Goal: Complete application form

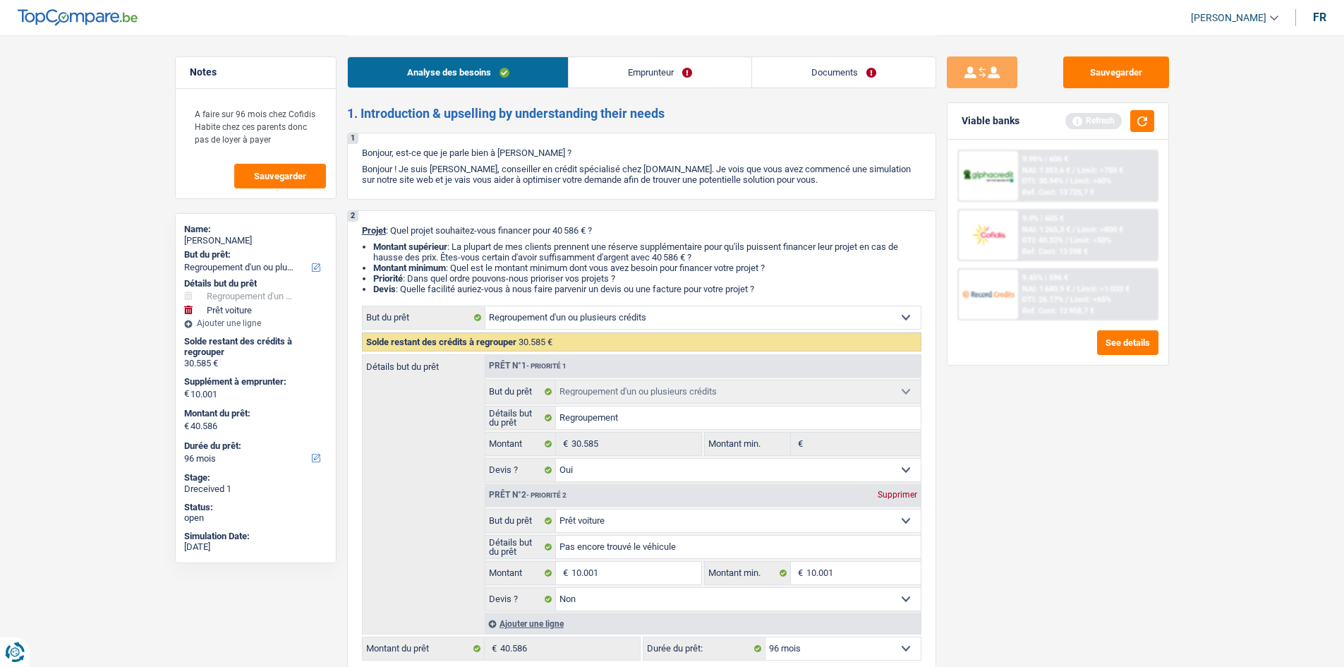
select select "refinancing"
select select "car"
select select "96"
select select "refinancing"
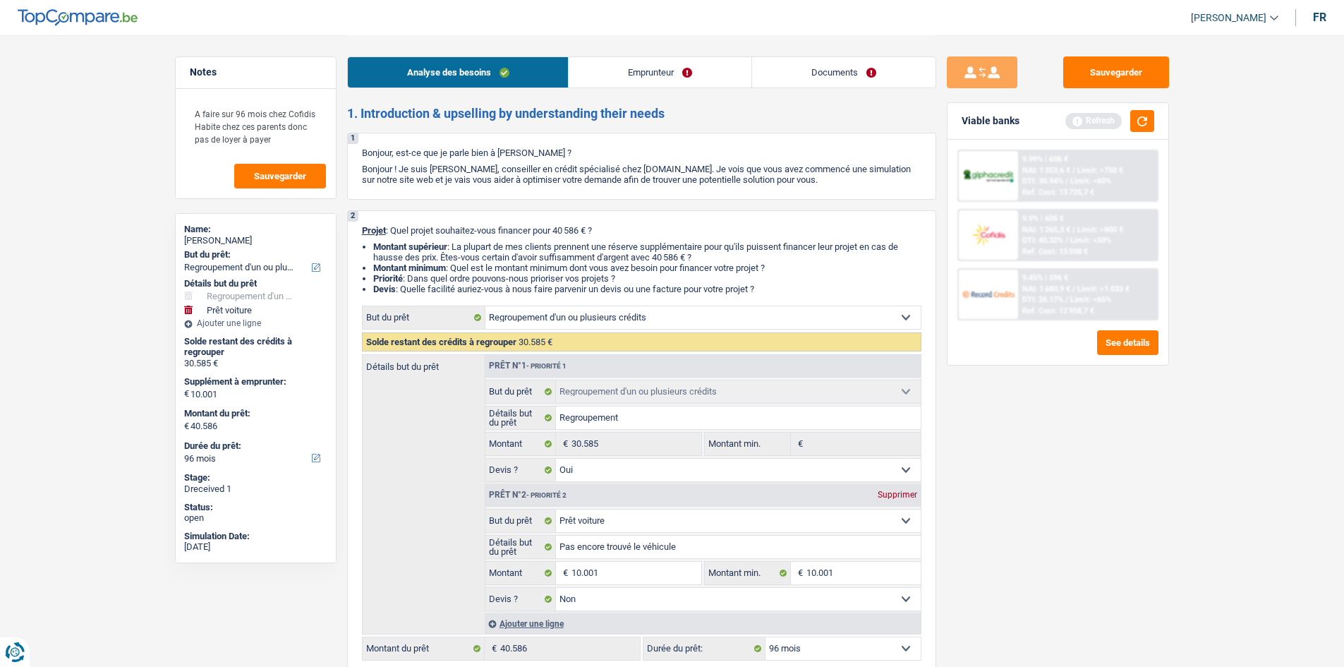
select select "refinancing"
select select "yes"
select select "car"
select select "false"
select select "96"
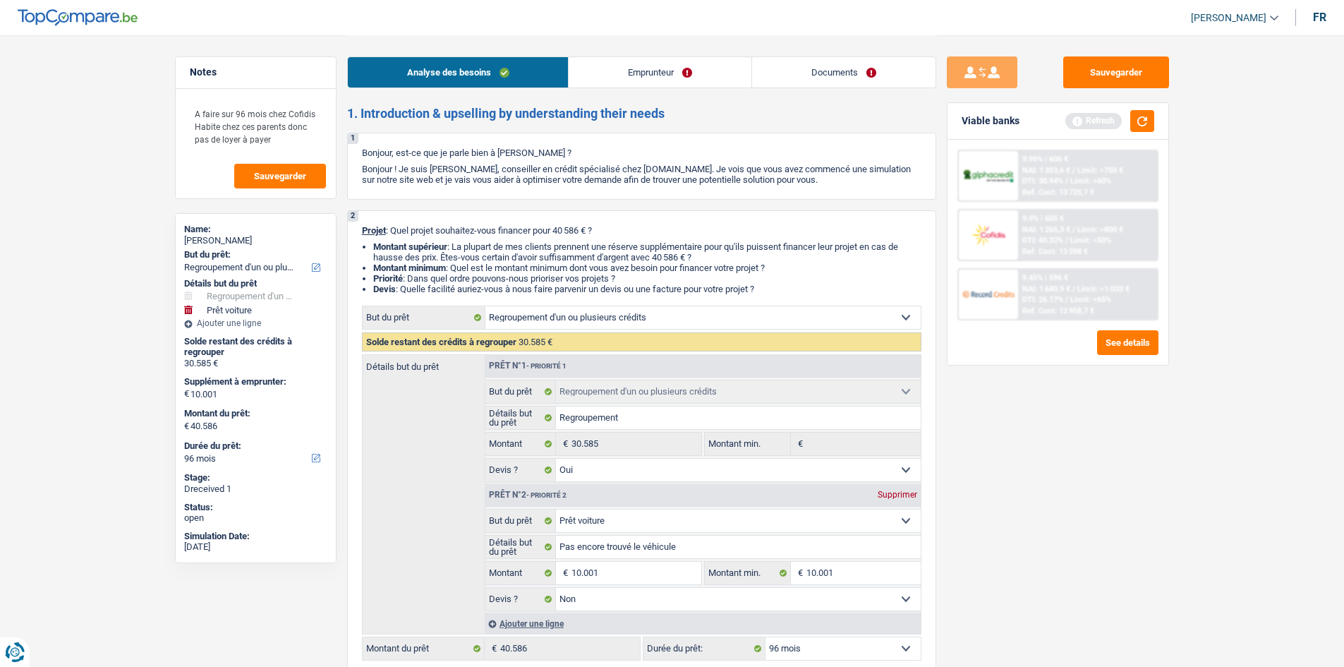
select select "privateEmployee"
select select "netSalary"
select select "mealVouchers"
select select "liveWithParents"
select select "personalLoan"
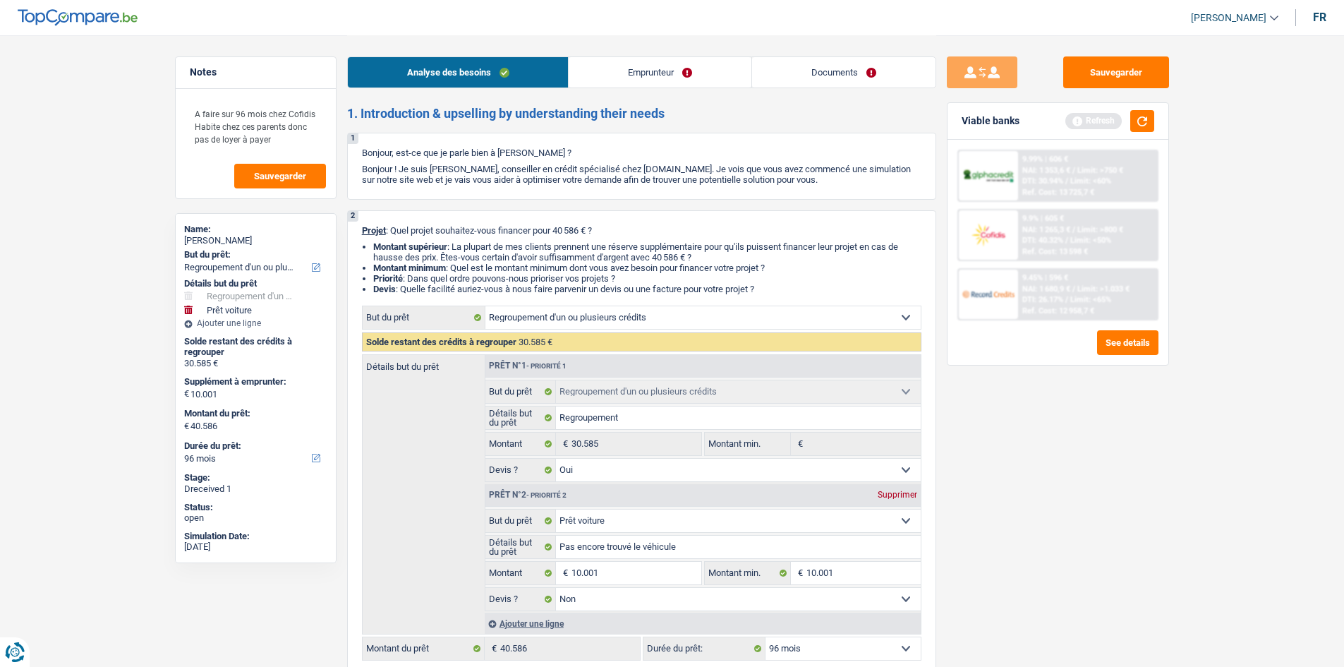
select select "carRestore"
select select "36"
select select "creditConsolidation"
select select "84"
select select "personalLoan"
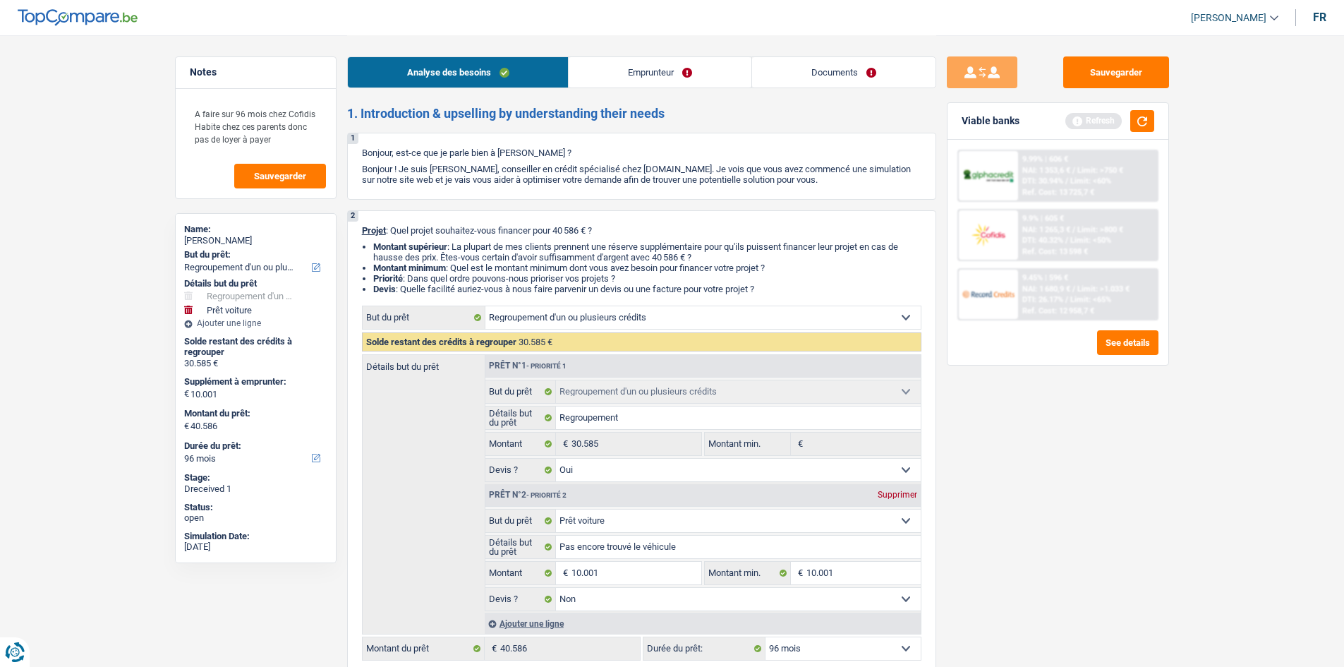
select select "smallWorks"
select select "48"
select select "refinancing"
select select "yes"
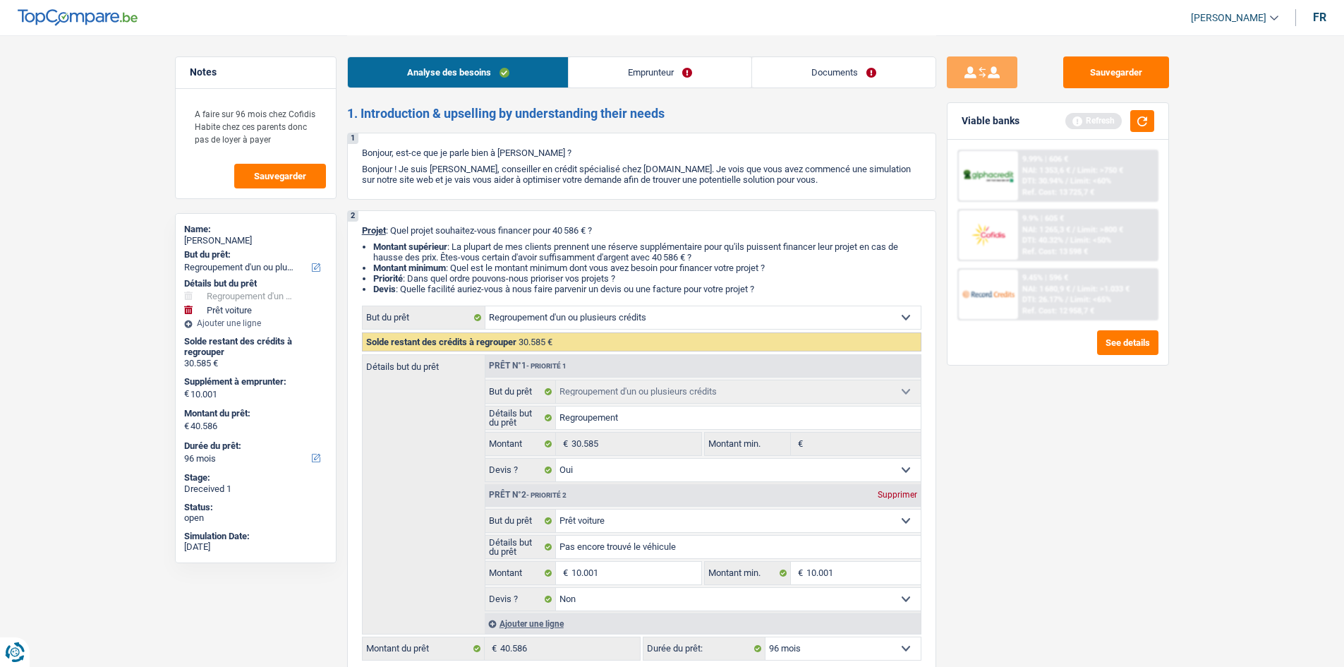
select select "car"
select select "false"
select select "96"
click at [288, 142] on textarea "A faire sur 96 mois chez Cofidis Habite chez ces parents donc pas de loyer à pa…" at bounding box center [256, 126] width 140 height 55
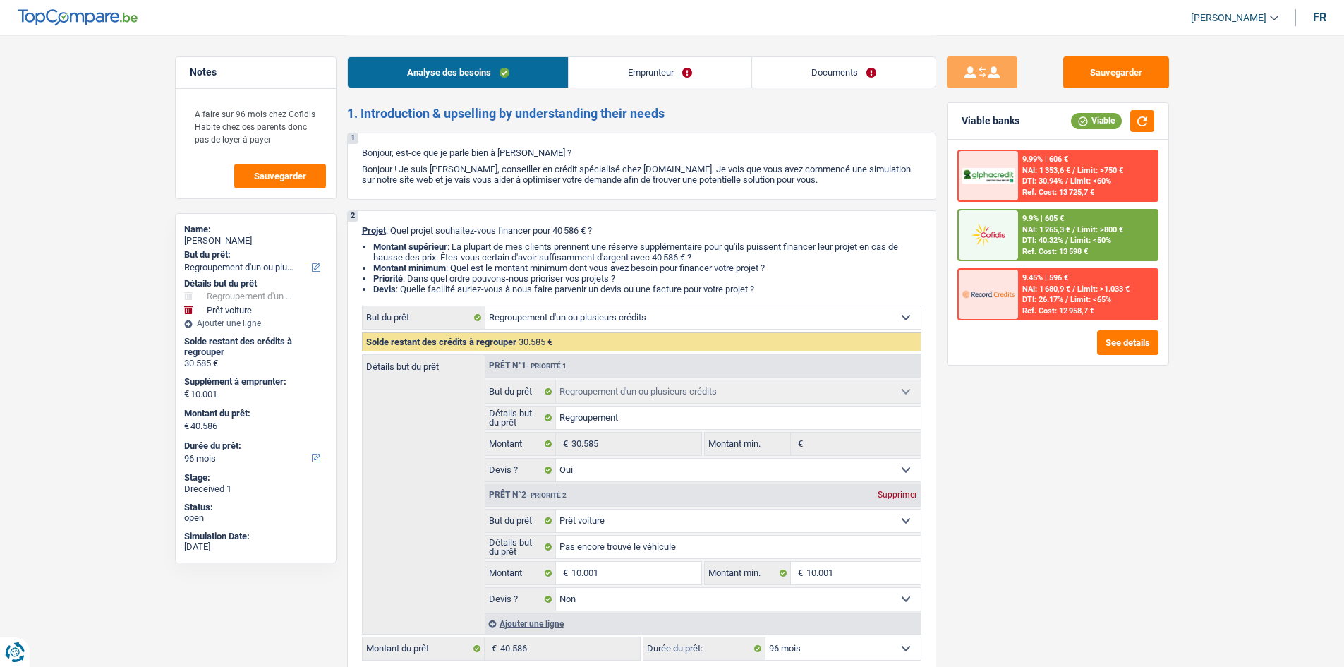
select select "refinancing"
select select "car"
select select "96"
select select "refinancing"
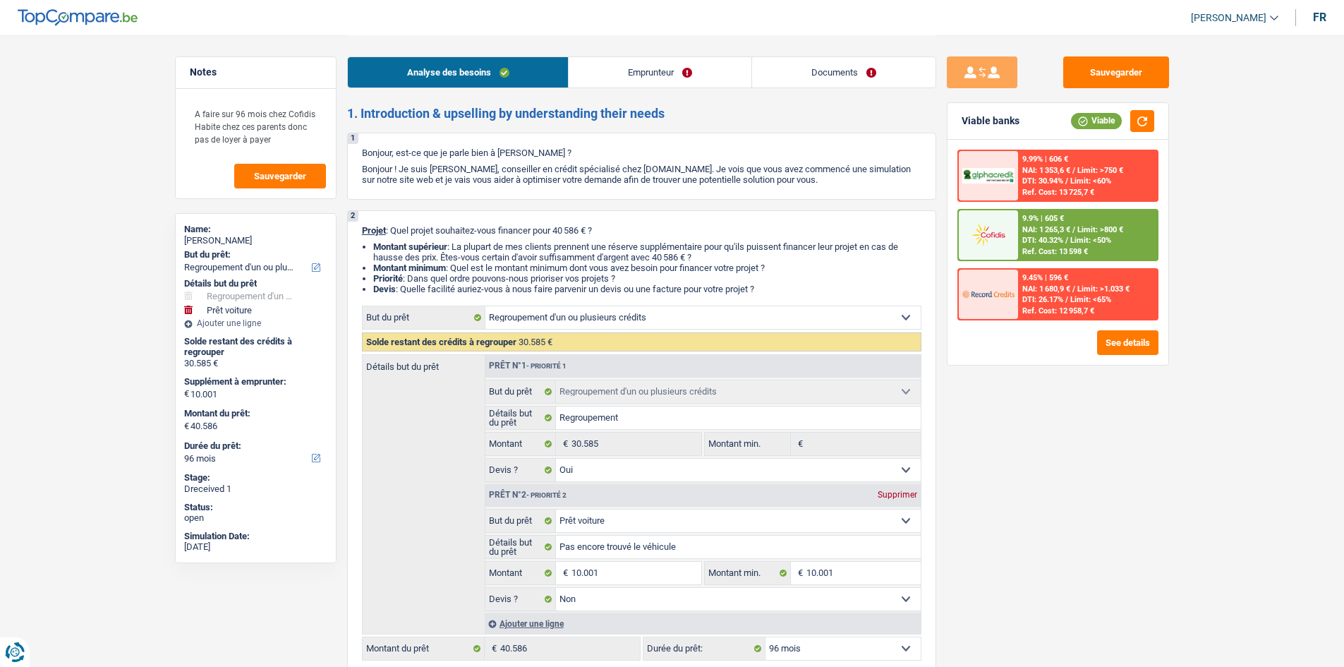
select select "refinancing"
select select "yes"
select select "car"
select select "false"
select select "96"
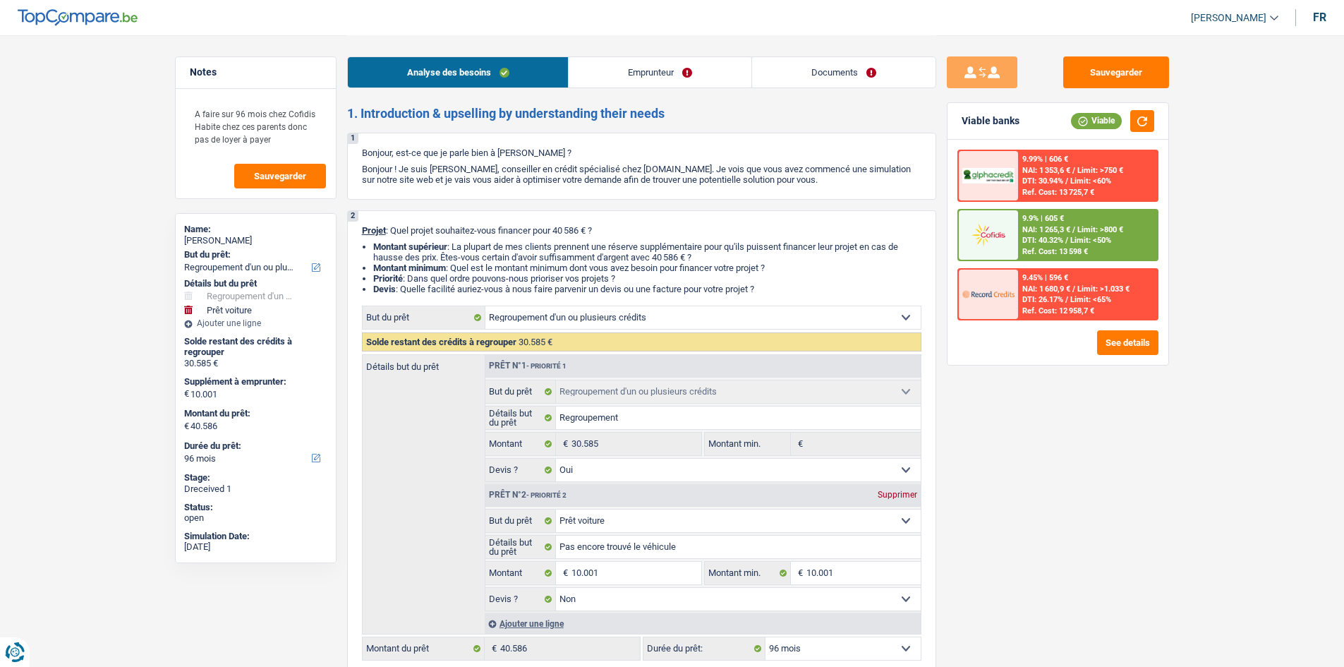
select select "privateEmployee"
select select "netSalary"
select select "mealVouchers"
select select "liveWithParents"
select select "personalLoan"
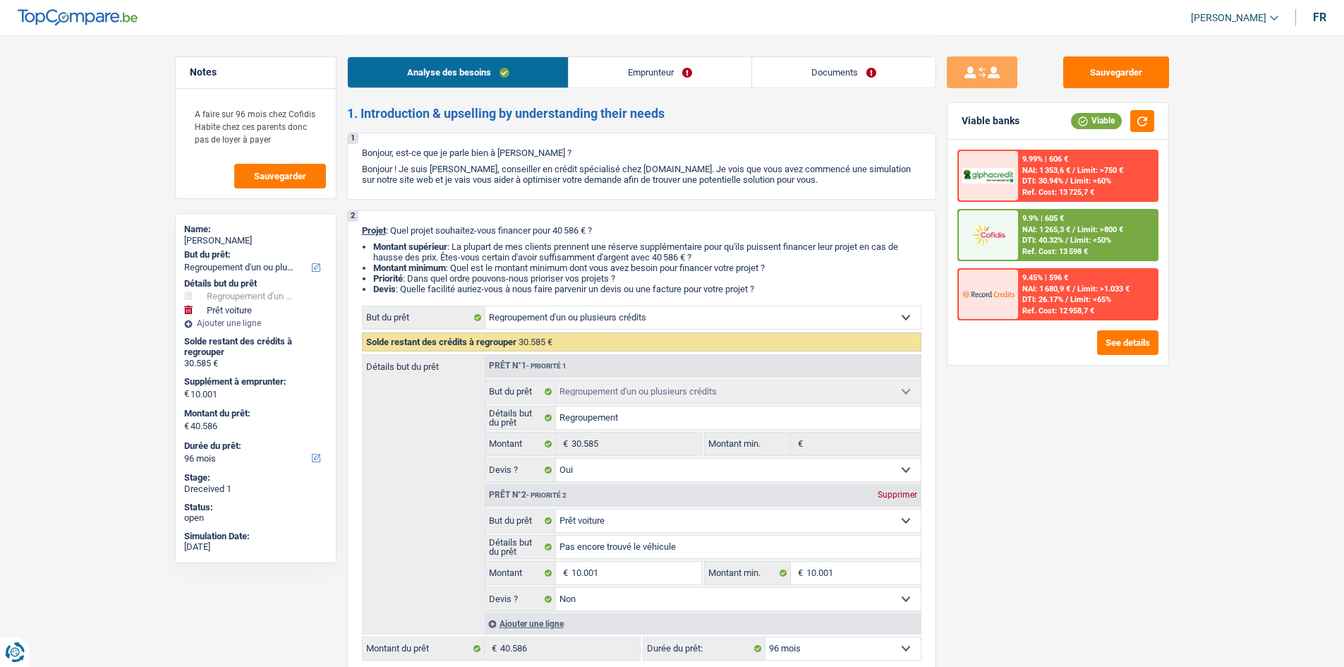
select select "carRestore"
select select "36"
select select "creditConsolidation"
select select "84"
select select "personalLoan"
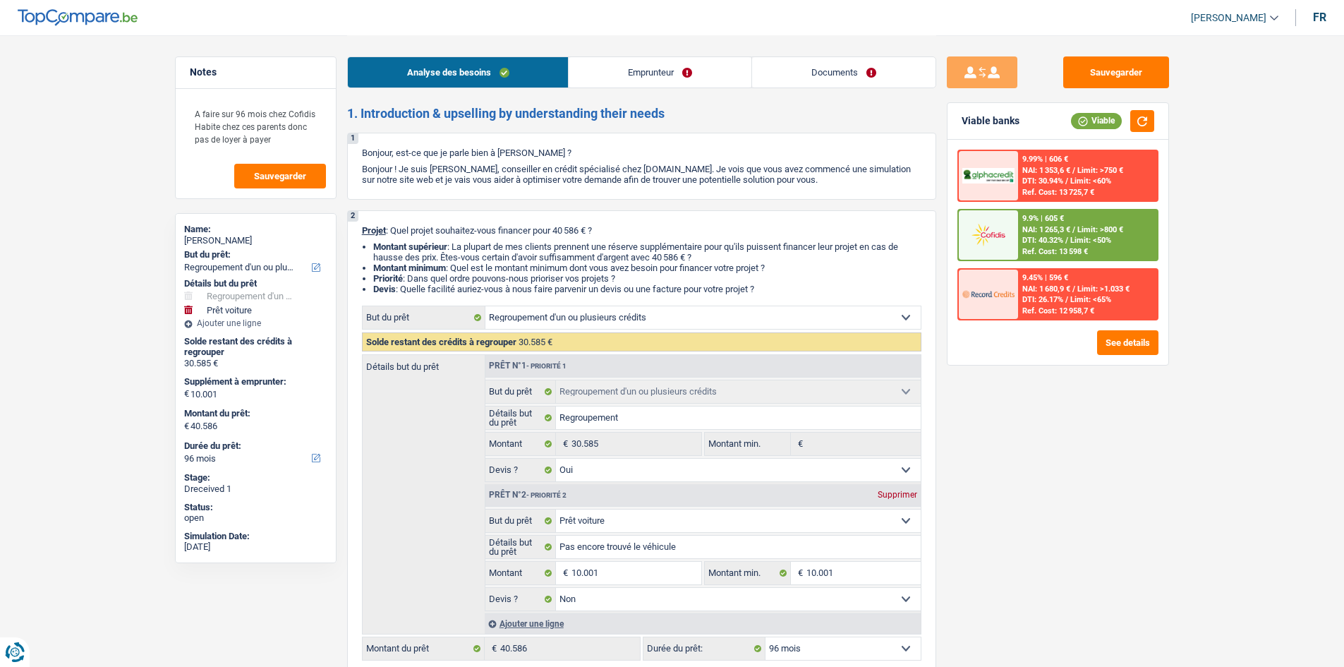
select select "smallWorks"
select select "48"
select select "refinancing"
select select "yes"
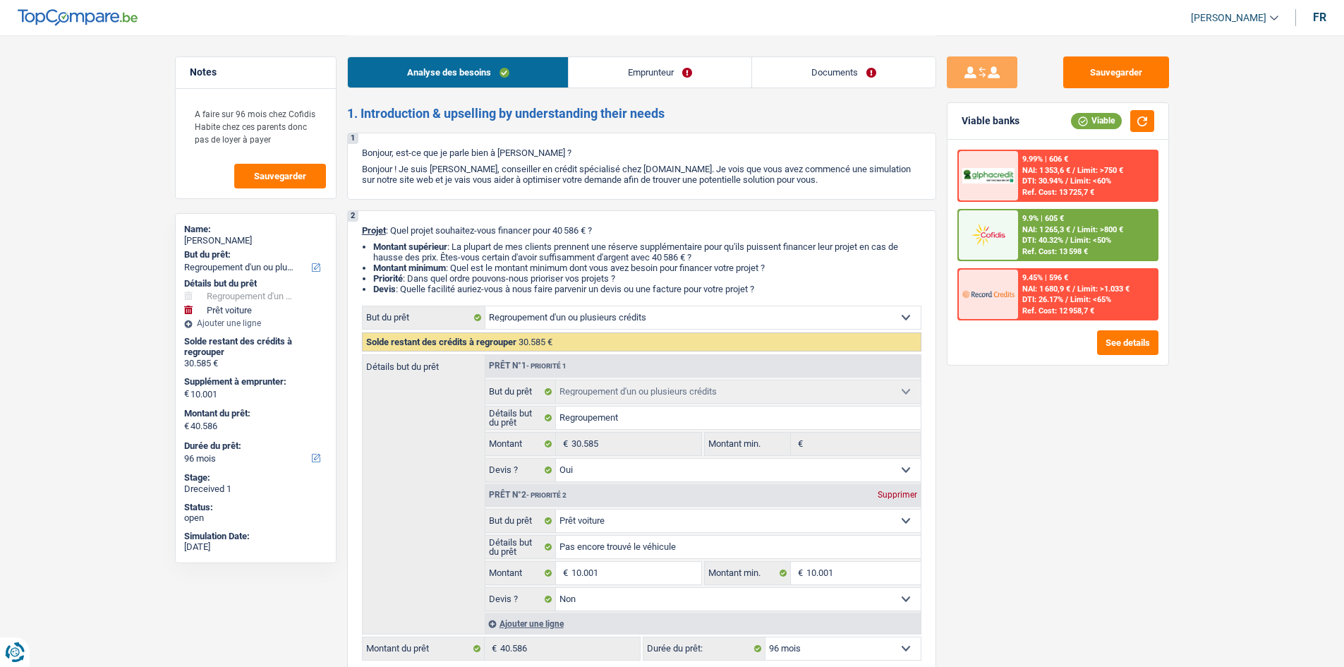
select select "car"
select select "false"
select select "96"
click at [286, 139] on textarea "A faire sur 96 mois chez Cofidis Habite chez ces parents donc pas de loyer à pa…" at bounding box center [256, 126] width 140 height 55
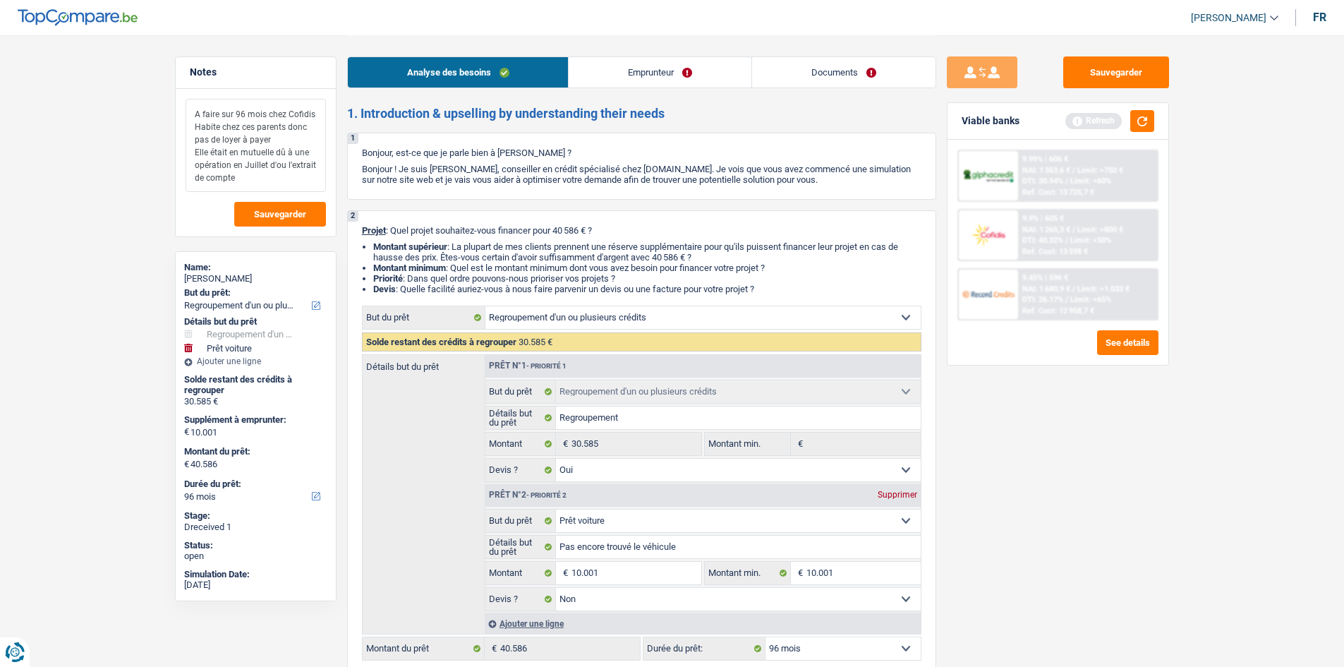
click at [269, 179] on textarea "A faire sur 96 mois chez Cofidis Habite chez ces parents donc pas de loyer à pa…" at bounding box center [256, 145] width 140 height 93
click at [286, 178] on textarea "A faire sur 96 mois chez Cofidis Habite chez ces parents donc pas de loyer à pa…" at bounding box center [256, 145] width 140 height 93
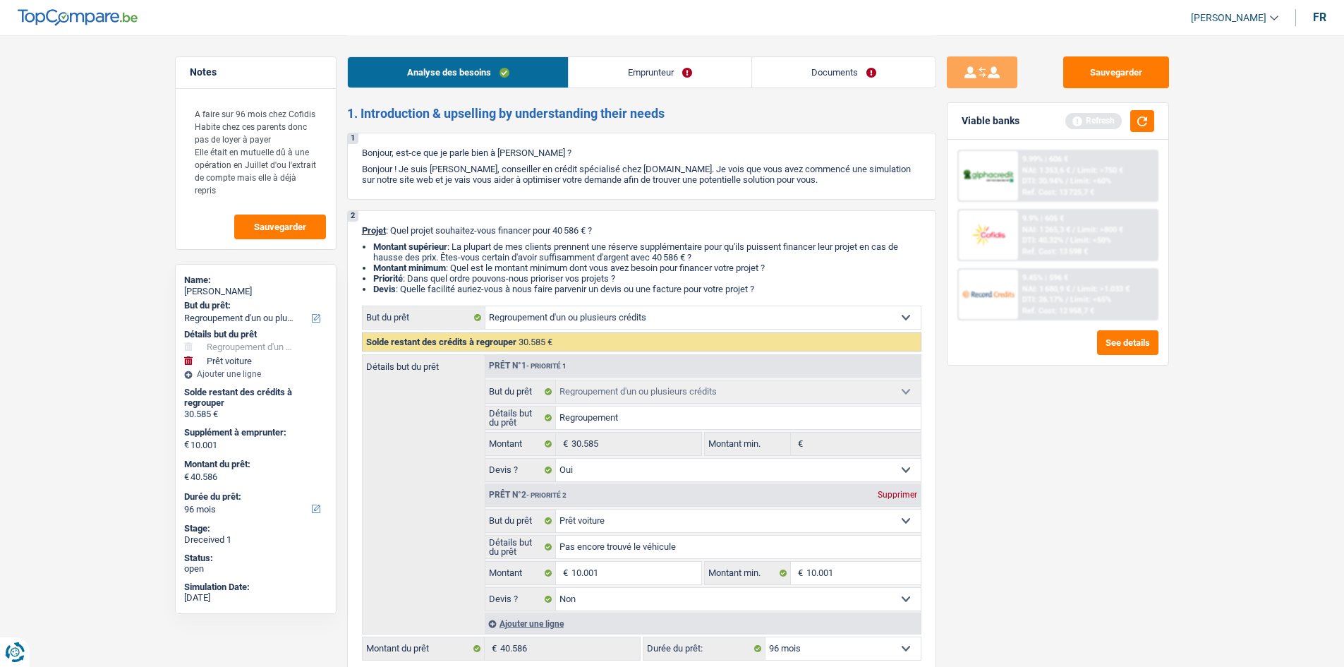
click at [794, 80] on link "Documents" at bounding box center [843, 72] width 183 height 30
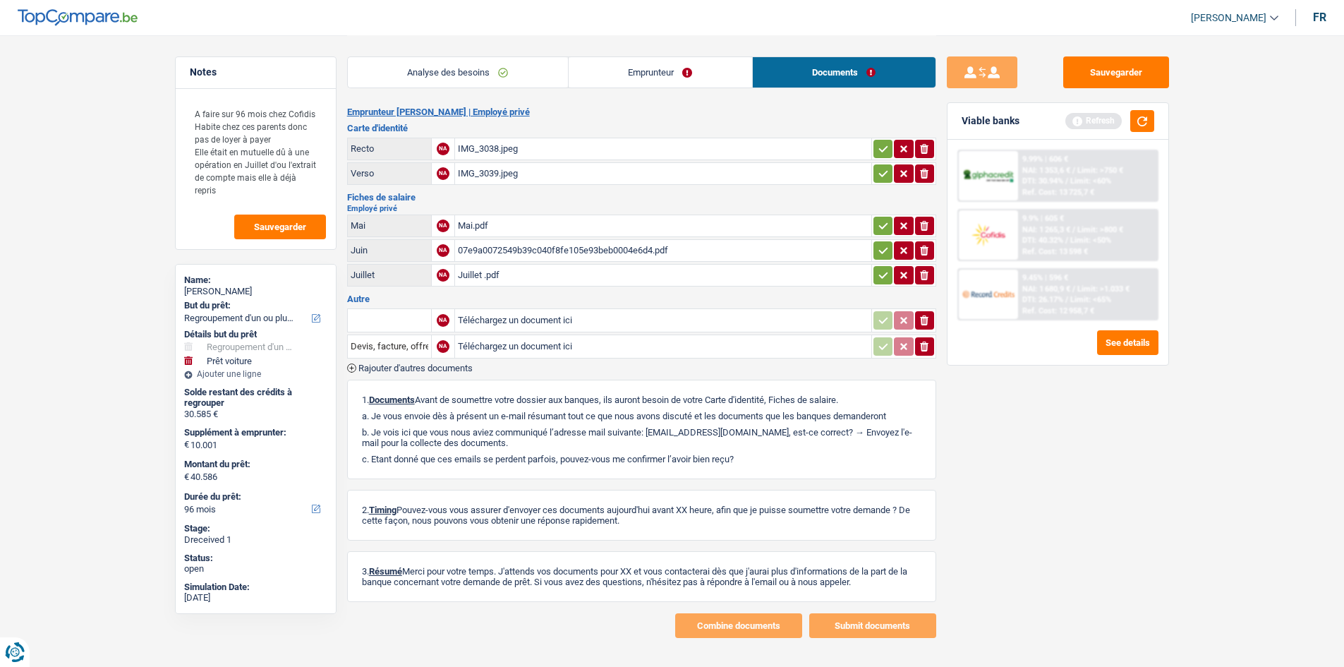
click at [530, 278] on div "Juillet .pdf" at bounding box center [663, 275] width 411 height 21
click at [95, 171] on main "Notes A faire sur 96 mois chez Cofidis Habite chez ces parents donc pas de loye…" at bounding box center [672, 336] width 1344 height 673
click at [283, 181] on textarea "A faire sur 96 mois chez Cofidis Habite chez ces parents donc pas de loyer à pa…" at bounding box center [256, 152] width 140 height 106
click at [265, 198] on textarea "A faire sur 96 mois chez Cofidis Habite chez ces parents donc pas de loyer à pa…" at bounding box center [256, 152] width 140 height 106
click at [258, 162] on textarea "A faire sur 96 mois chez Cofidis Habite chez ces parents donc pas de loyer à pa…" at bounding box center [256, 152] width 140 height 106
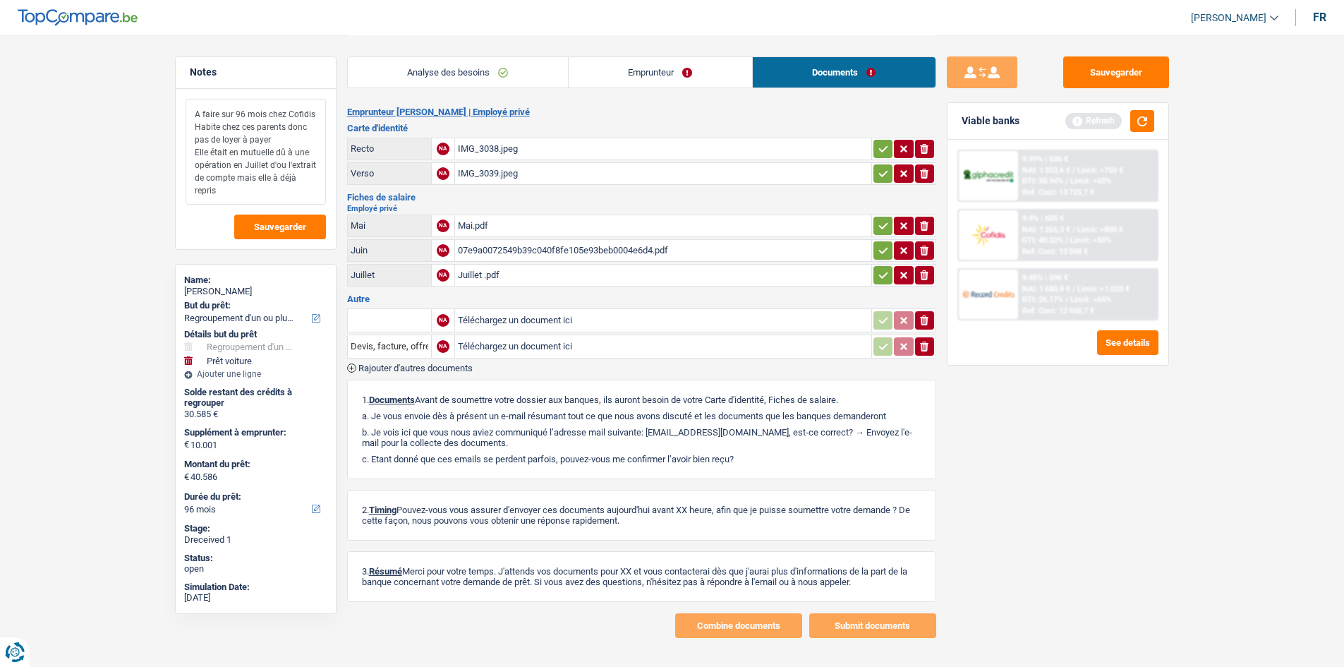
click at [258, 162] on textarea "A faire sur 96 mois chez Cofidis Habite chez ces parents donc pas de loyer à pa…" at bounding box center [256, 152] width 140 height 106
click at [268, 197] on textarea "A faire sur 96 mois chez Cofidis Habite chez ces parents donc pas de loyer à pa…" at bounding box center [256, 152] width 140 height 106
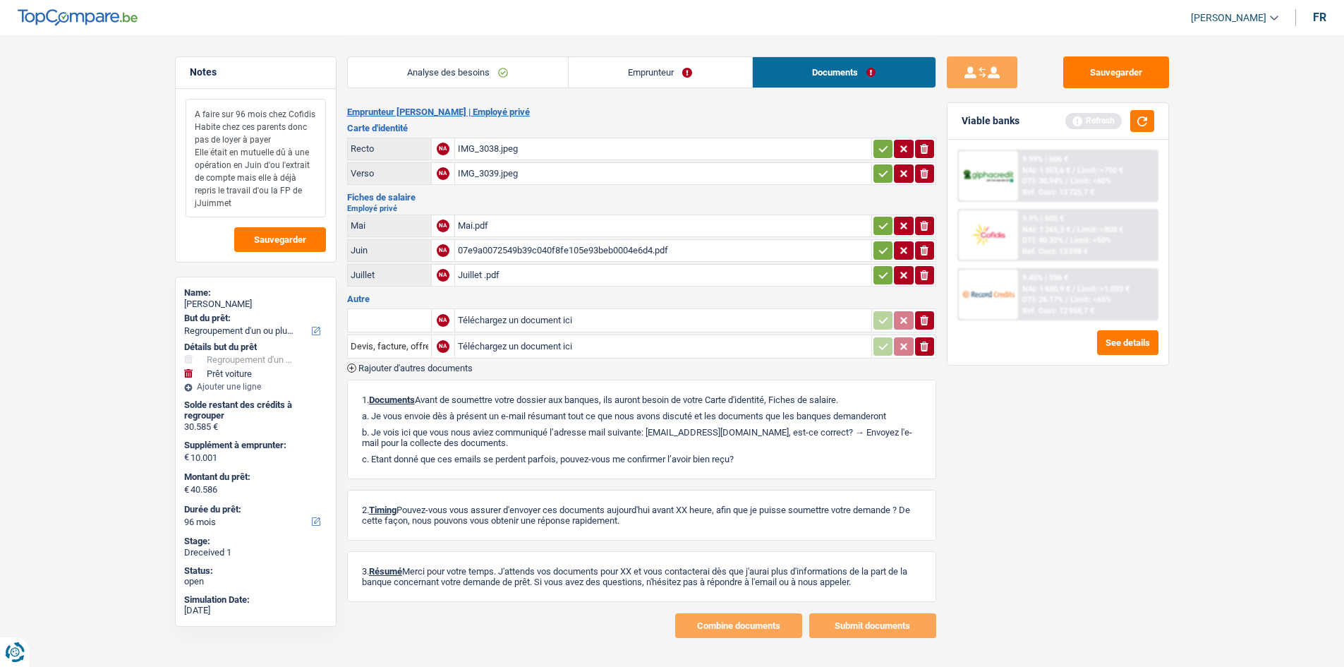
click at [222, 198] on textarea "A faire sur 96 mois chez Cofidis Habite chez ces parents donc pas de loyer à pa…" at bounding box center [256, 158] width 140 height 119
drag, startPoint x: 295, startPoint y: 200, endPoint x: 145, endPoint y: 38, distance: 221.1
click at [145, 38] on main "Notes A faire sur 96 mois chez Cofidis Habite chez ces parents donc pas de loye…" at bounding box center [672, 336] width 1344 height 673
type textarea "A faire sur 96 mois chez Cofidis Habite chez ces parents donc pas de loyer à pa…"
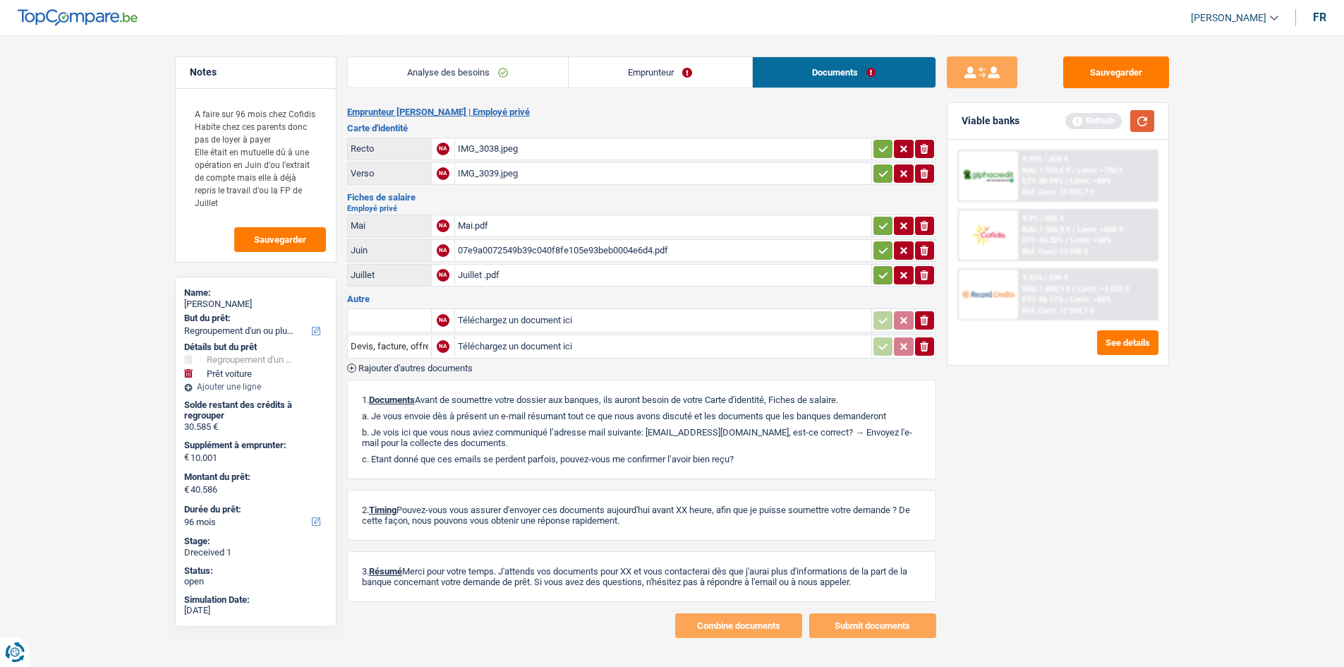
click at [1143, 125] on button "button" at bounding box center [1142, 121] width 24 height 22
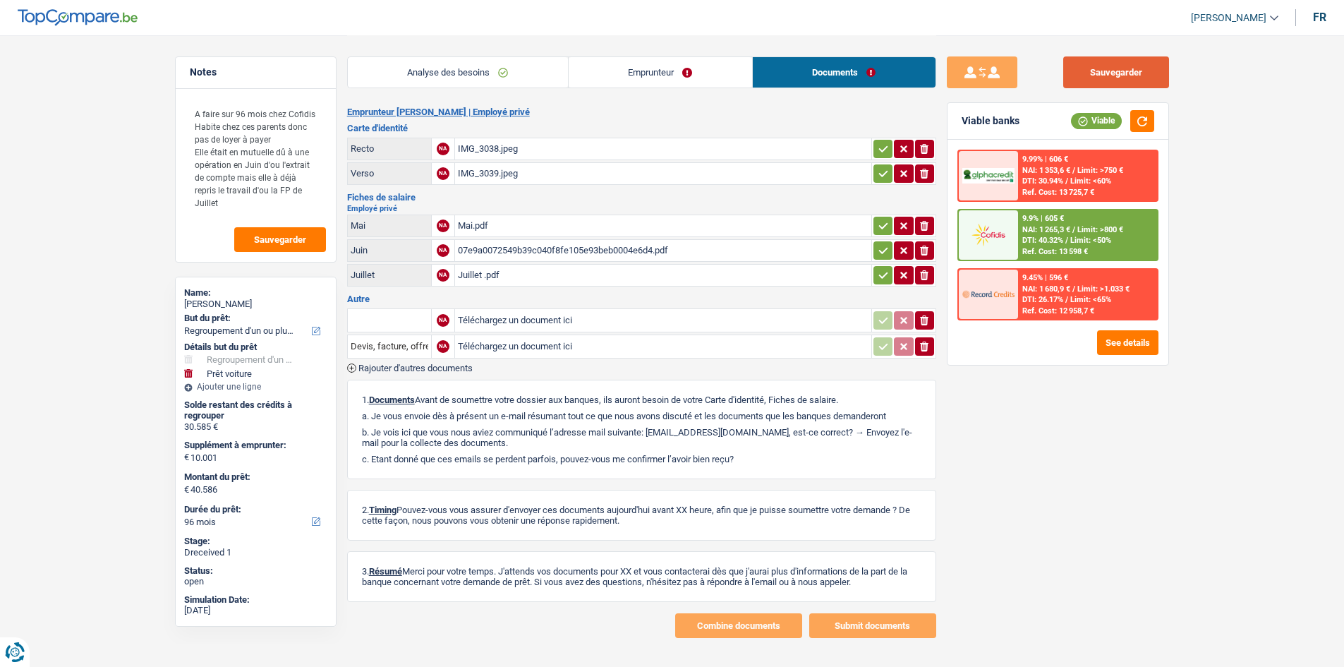
click at [1141, 63] on button "Sauvegarder" at bounding box center [1116, 72] width 106 height 32
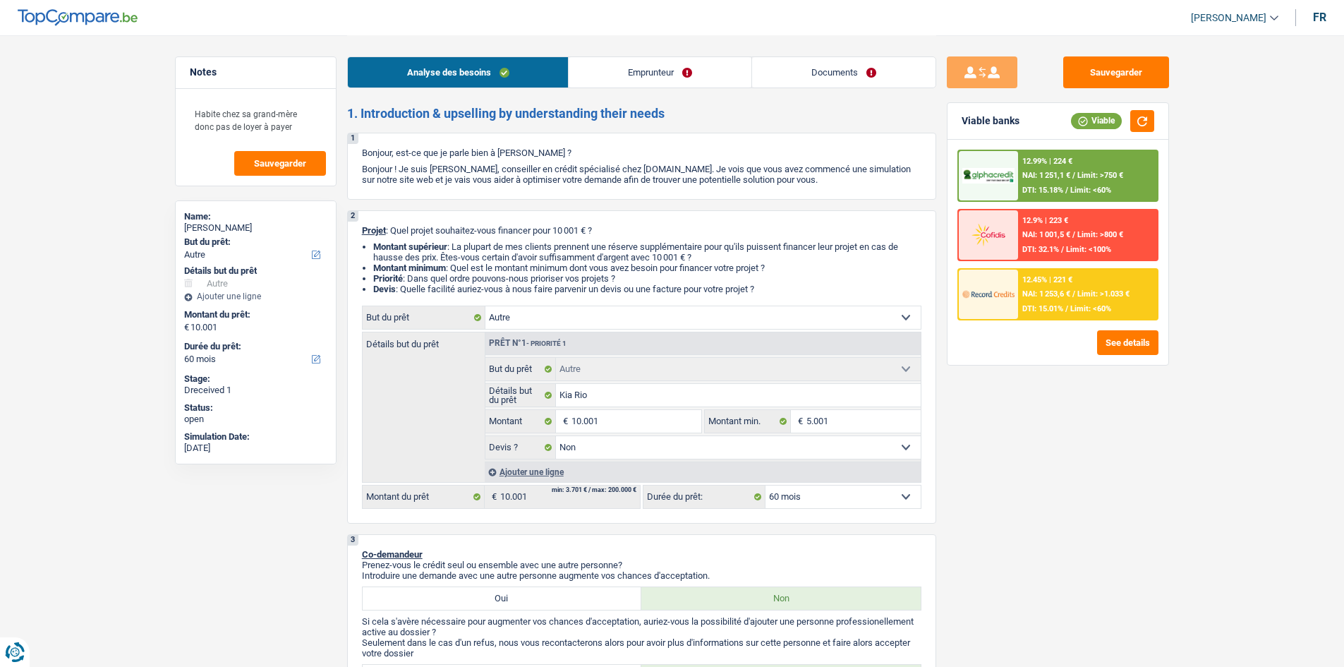
select select "other"
select select "60"
select select "other"
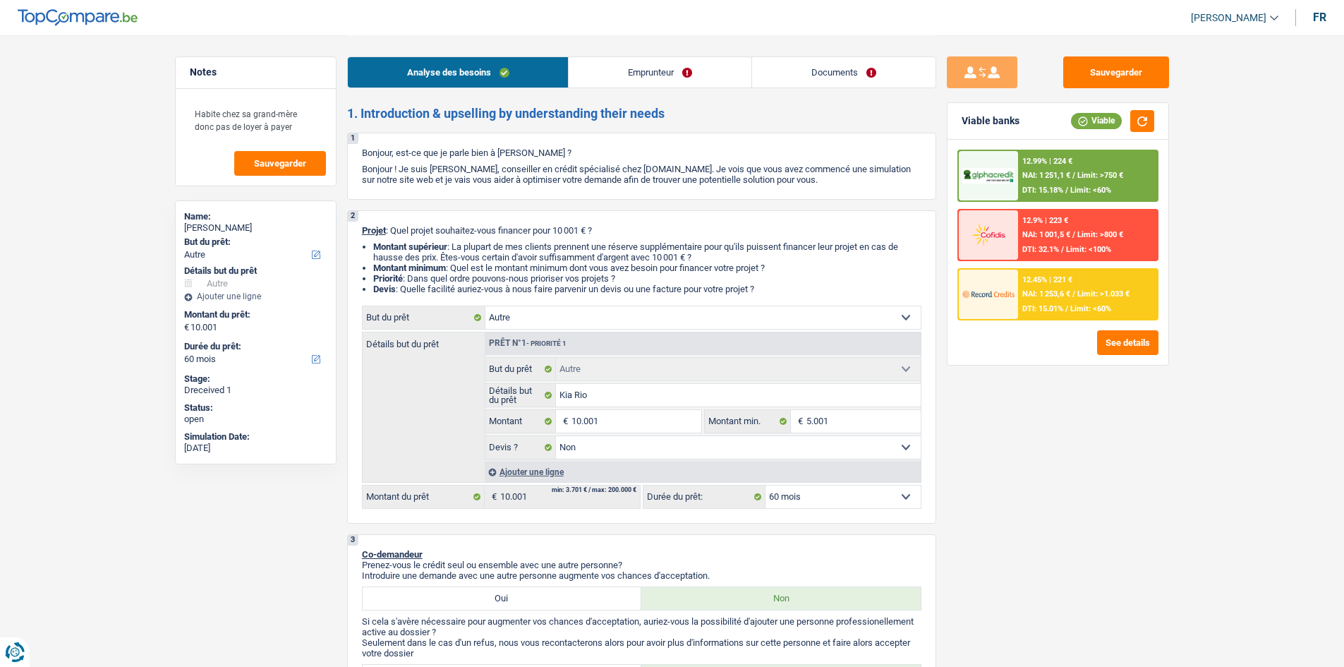
select select "false"
select select "60"
select select "unemployed"
select select "unemployment"
select select "liveWithParents"
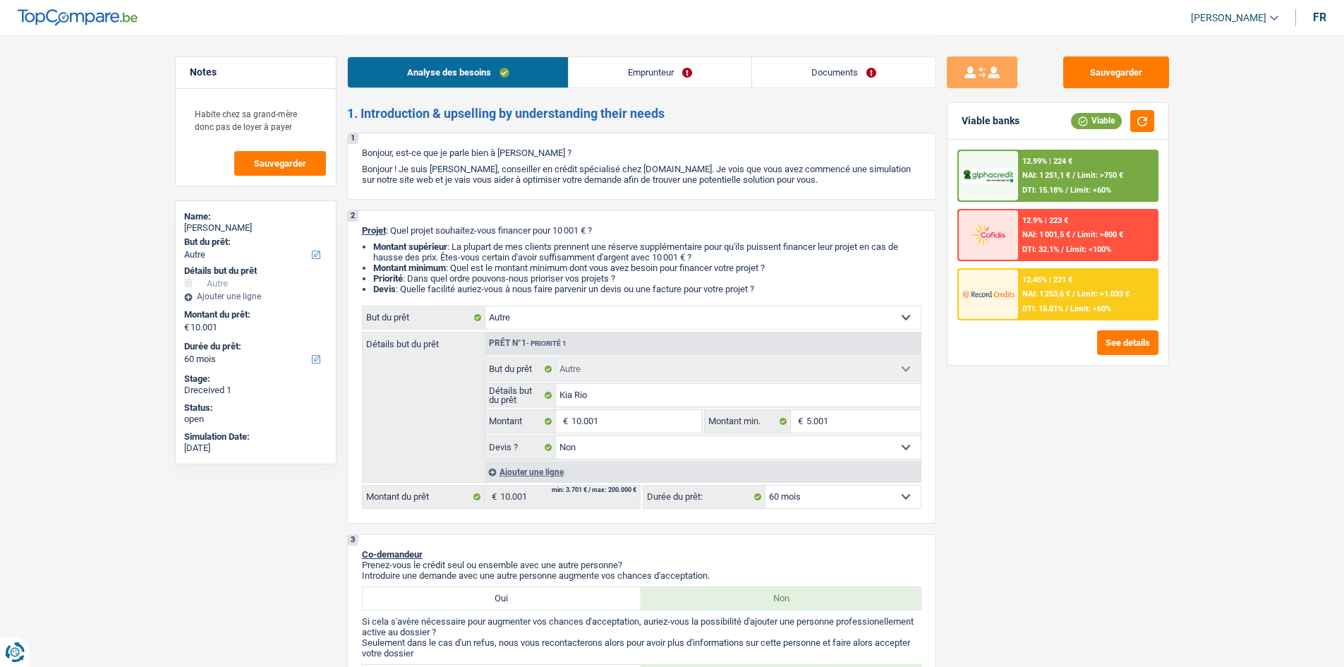
select select "other"
select select "false"
select select "60"
click at [841, 82] on link "Documents" at bounding box center [843, 72] width 183 height 30
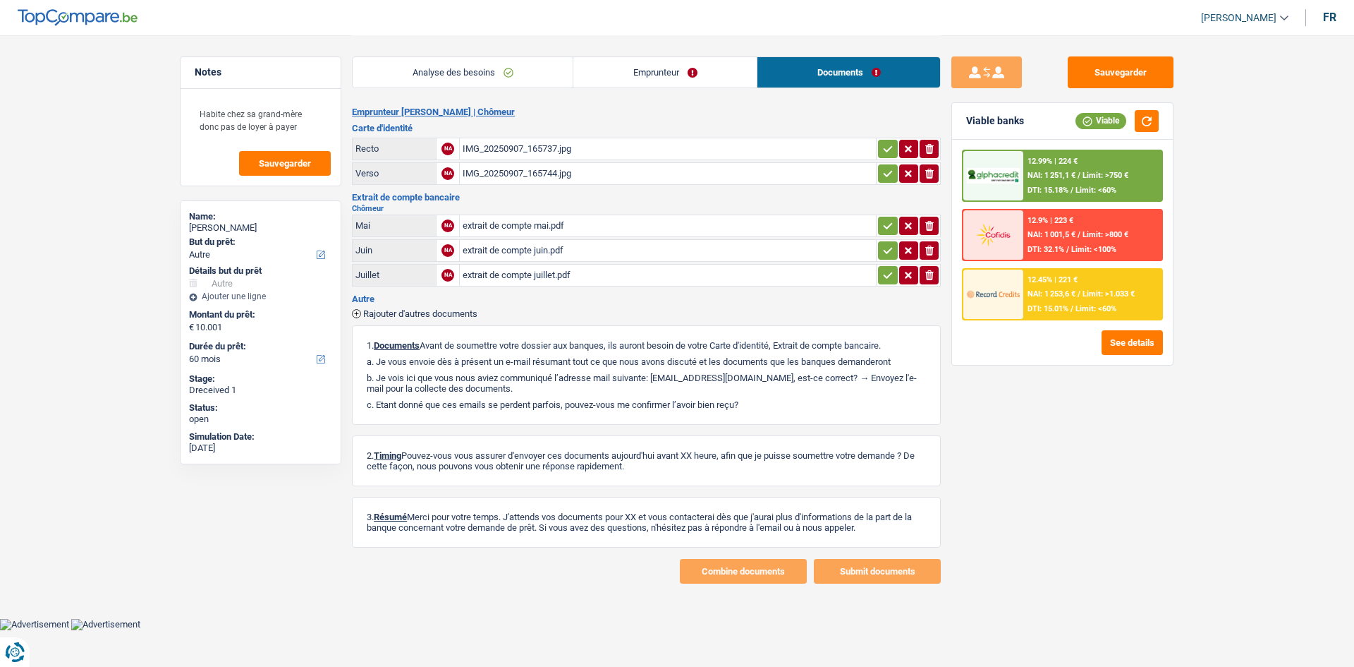
click at [569, 281] on div "extrait de compte juillet.pdf" at bounding box center [668, 275] width 411 height 21
click at [1110, 54] on div "Sauvegarder Viable banks Viable 12.99% | 224 € NAI: 1 251,1 € / Limit: >750 € D…" at bounding box center [1063, 309] width 244 height 548
drag, startPoint x: 1149, startPoint y: 85, endPoint x: 1055, endPoint y: 80, distance: 93.9
click at [1149, 84] on button "Sauvegarder" at bounding box center [1121, 72] width 106 height 32
